Goal: Transaction & Acquisition: Purchase product/service

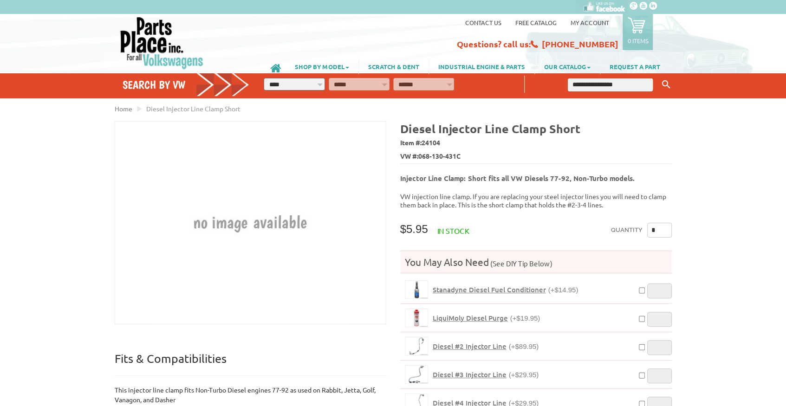
click at [430, 139] on span "24104" at bounding box center [430, 142] width 19 height 8
copy span "24104"
drag, startPoint x: 576, startPoint y: 128, endPoint x: 400, endPoint y: 126, distance: 175.9
click at [400, 126] on h4 "Diesel Injector Line Clamp Short" at bounding box center [536, 128] width 272 height 15
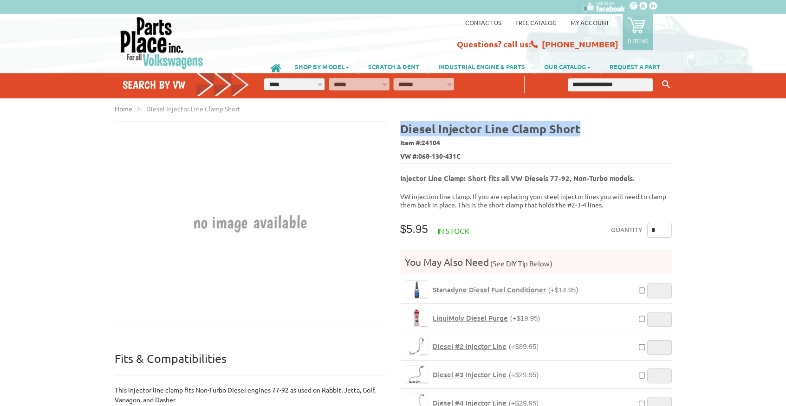
copy b "Diesel Injector Line Clamp Short"
click at [432, 141] on span "24104" at bounding box center [430, 142] width 19 height 8
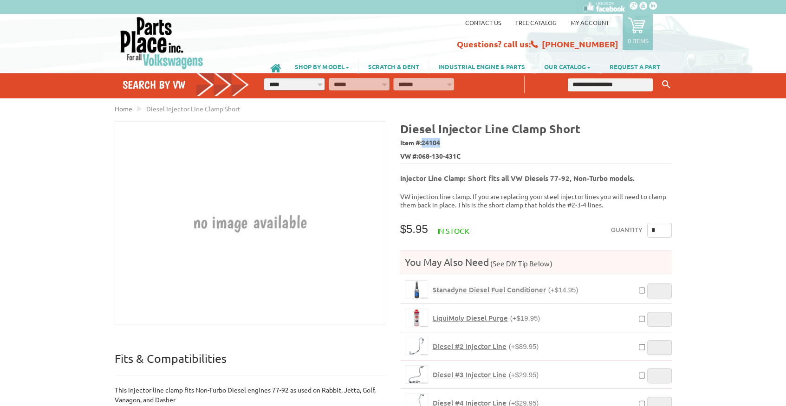
click at [432, 141] on span "24104" at bounding box center [430, 142] width 19 height 8
copy span "24104"
click at [461, 139] on span "Item #: 24104" at bounding box center [536, 142] width 272 height 13
click at [434, 139] on span "24104" at bounding box center [430, 142] width 19 height 8
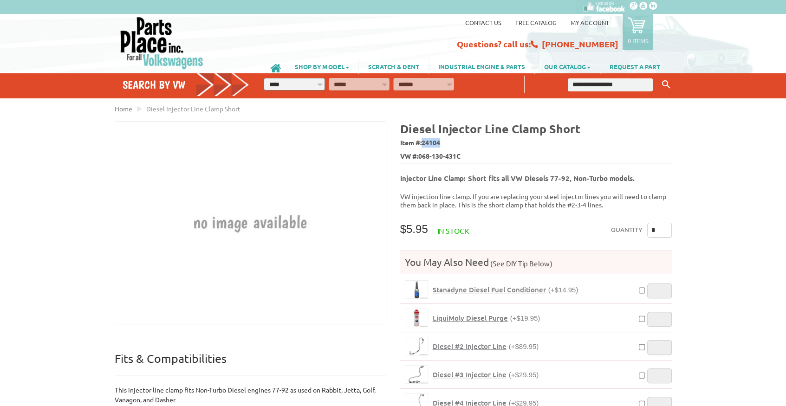
copy span "24104"
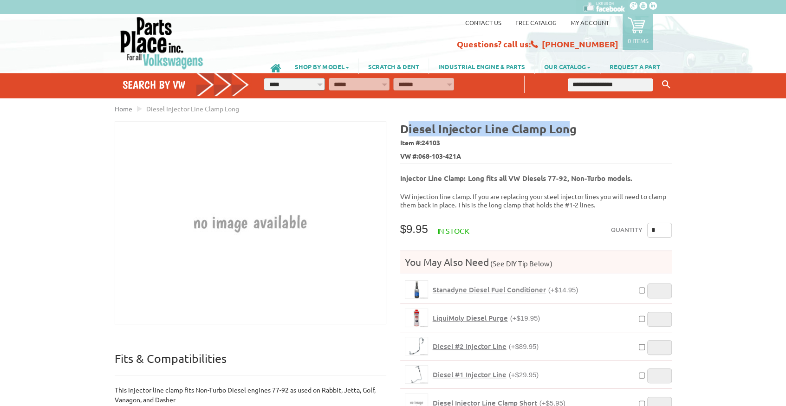
drag, startPoint x: 406, startPoint y: 126, endPoint x: 568, endPoint y: 126, distance: 161.5
click at [568, 126] on b "Diesel Injector Line Clamp Long" at bounding box center [488, 128] width 176 height 15
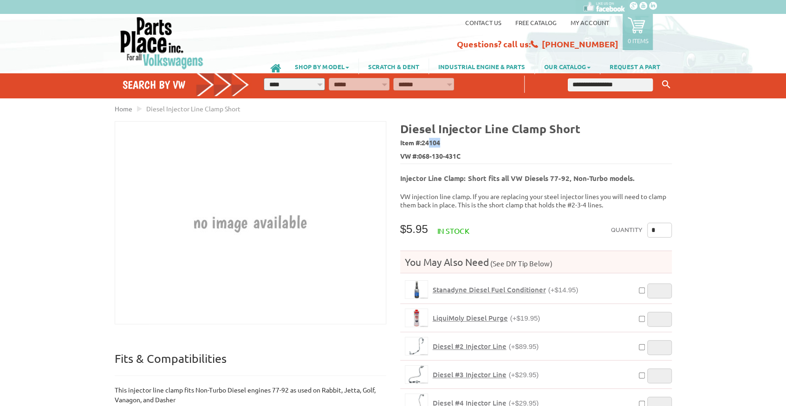
drag, startPoint x: 429, startPoint y: 143, endPoint x: 443, endPoint y: 142, distance: 14.0
click at [443, 142] on span "Item #: 24104" at bounding box center [536, 142] width 272 height 13
click at [433, 141] on span "24104" at bounding box center [430, 142] width 19 height 8
copy span "24104"
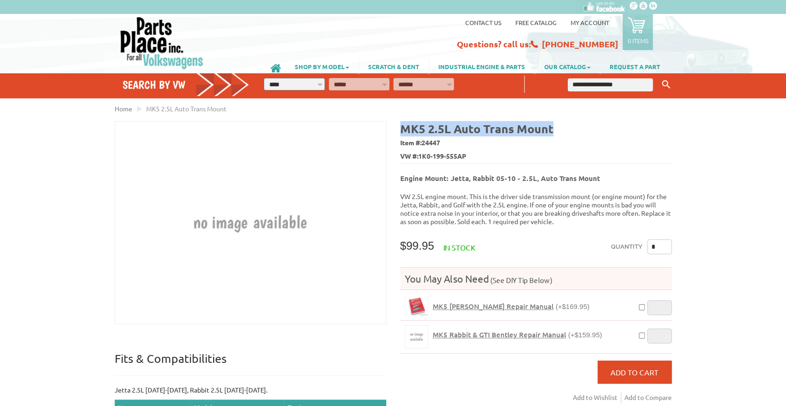
drag, startPoint x: 467, startPoint y: 129, endPoint x: 402, endPoint y: 129, distance: 65.0
click at [402, 129] on h4 "MK5 2.5L Auto Trans Mount" at bounding box center [536, 128] width 272 height 15
click at [433, 143] on span "24447" at bounding box center [430, 142] width 19 height 8
copy span "24447"
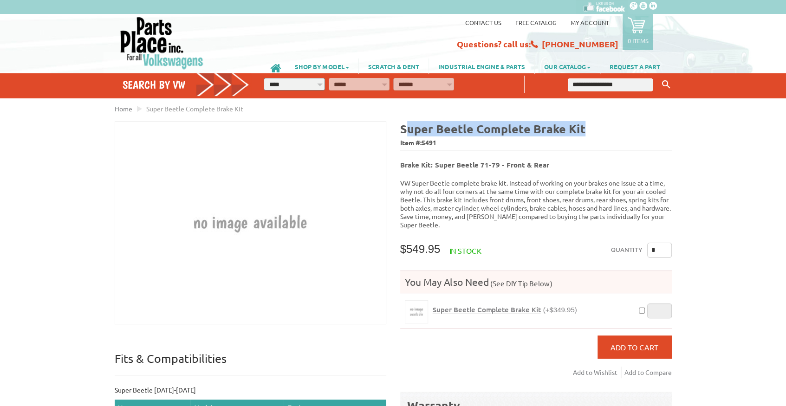
drag, startPoint x: 553, startPoint y: 124, endPoint x: 403, endPoint y: 123, distance: 149.9
click at [403, 123] on h4 "Super Beetle Complete Brake Kit" at bounding box center [536, 128] width 272 height 15
drag, startPoint x: 400, startPoint y: 123, endPoint x: 628, endPoint y: 123, distance: 227.9
click at [628, 123] on h4 "Super Beetle Complete Brake Kit" at bounding box center [536, 128] width 272 height 15
copy b "Super Beetle Complete Brake Kit"
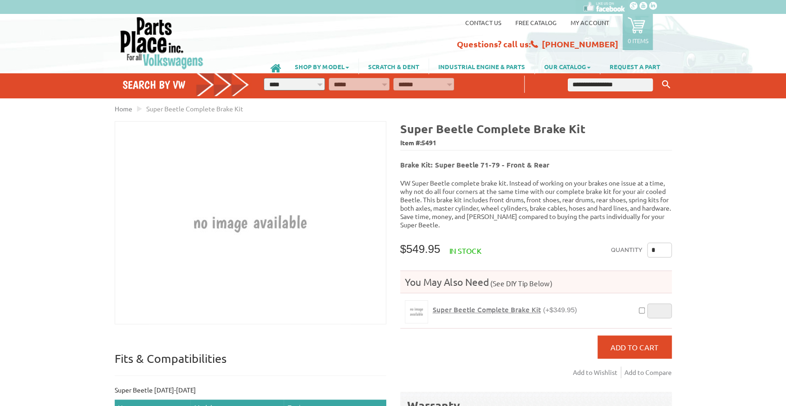
click at [431, 141] on span "5491" at bounding box center [428, 142] width 15 height 8
copy span "5491"
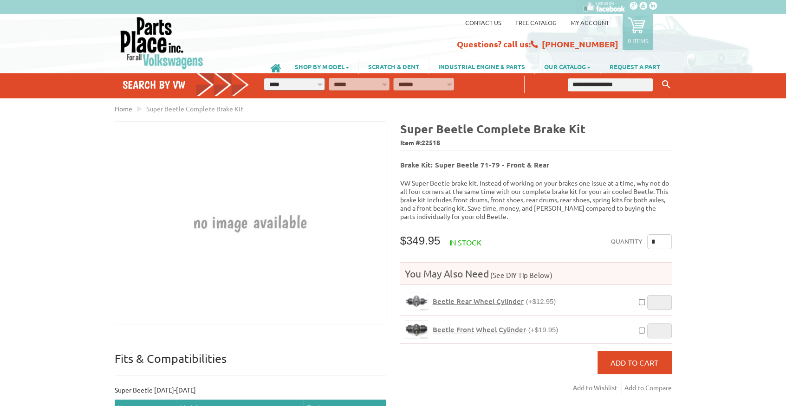
click at [586, 88] on input "text" at bounding box center [610, 84] width 85 height 13
paste input "****"
type input "****"
click at [659, 77] on button "Keyword Search" at bounding box center [666, 84] width 14 height 15
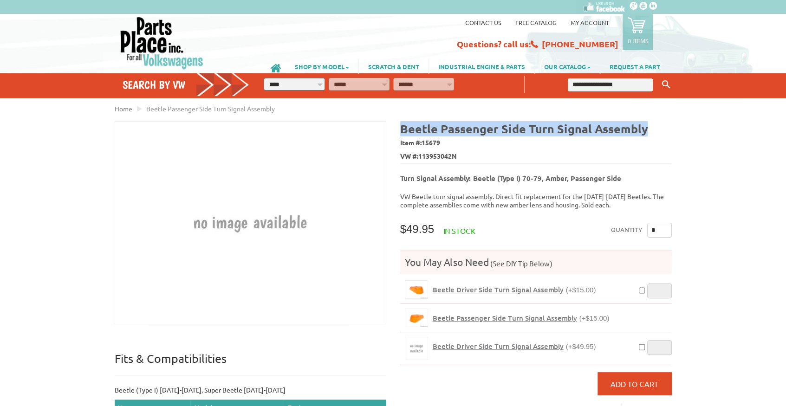
drag, startPoint x: 408, startPoint y: 129, endPoint x: 647, endPoint y: 131, distance: 239.0
click at [647, 131] on h4 "Beetle Passenger Side Turn Signal Assembly" at bounding box center [536, 128] width 272 height 15
copy b "Beetle Passenger Side Turn Signal Assembly"
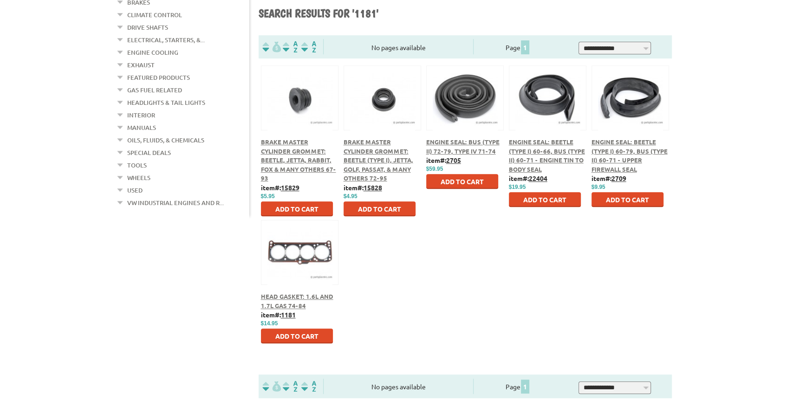
scroll to position [247, 0]
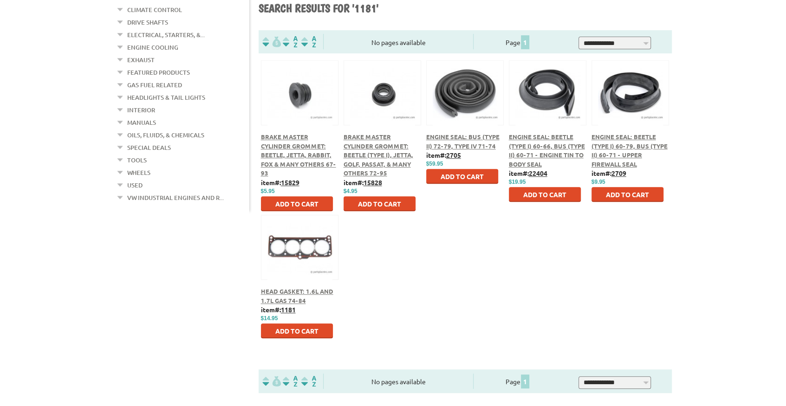
click at [290, 291] on span "Head Gasket: 1.6L and 1.7L Gas 74-84" at bounding box center [297, 295] width 72 height 17
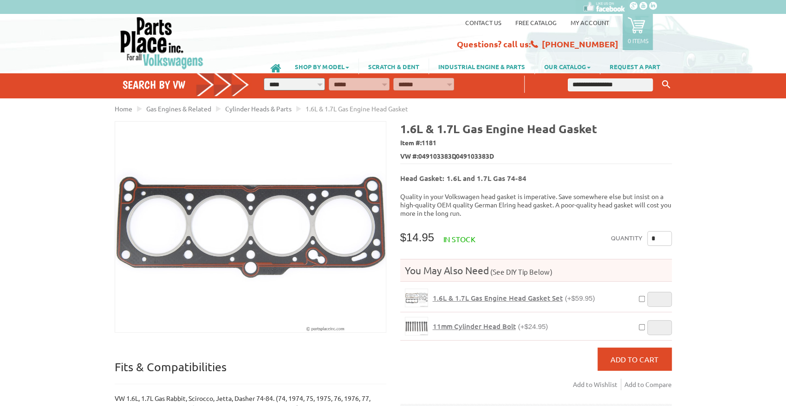
click at [433, 143] on span "1181" at bounding box center [428, 142] width 15 height 8
copy span "1181"
drag, startPoint x: 432, startPoint y: 136, endPoint x: 430, endPoint y: 142, distance: 6.2
click at [432, 136] on span "Item #: 1181" at bounding box center [536, 142] width 272 height 13
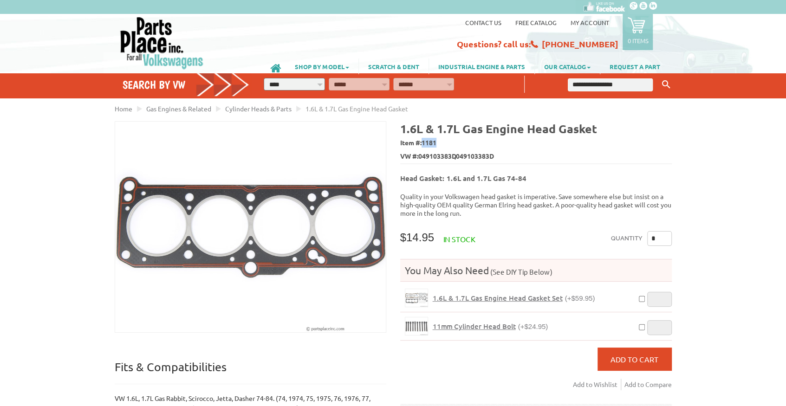
click at [430, 143] on span "1181" at bounding box center [428, 142] width 15 height 8
click at [435, 139] on span "1181" at bounding box center [428, 142] width 15 height 8
click at [676, 147] on div "Home Gas Engines & Related" at bounding box center [393, 409] width 585 height 611
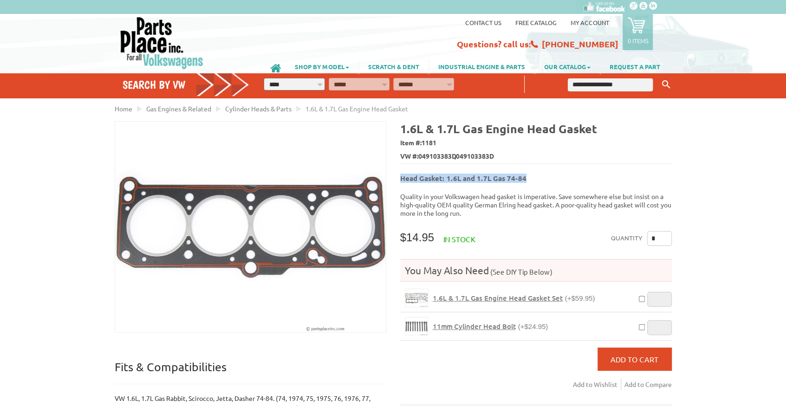
drag, startPoint x: 525, startPoint y: 175, endPoint x: 401, endPoint y: 179, distance: 124.0
click at [401, 179] on h5 "Head Gasket: 1.6L and 1.7L Gas 74-84" at bounding box center [536, 175] width 272 height 15
copy b "Head Gasket: 1.6L and 1.7L Gas 74-84"
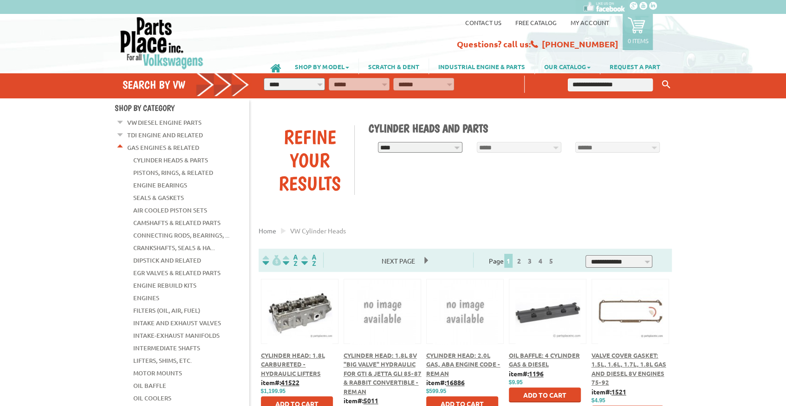
click at [605, 79] on input "text" at bounding box center [610, 84] width 85 height 13
type input "****"
click at [659, 77] on button "Keyword Search" at bounding box center [666, 84] width 14 height 15
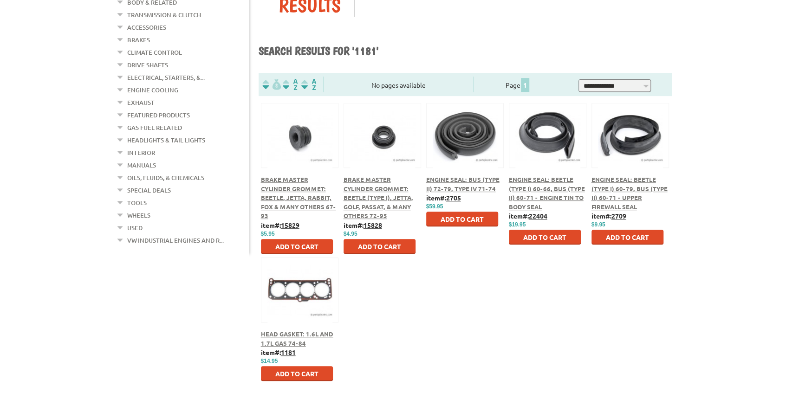
scroll to position [216, 0]
